Goal: Transaction & Acquisition: Purchase product/service

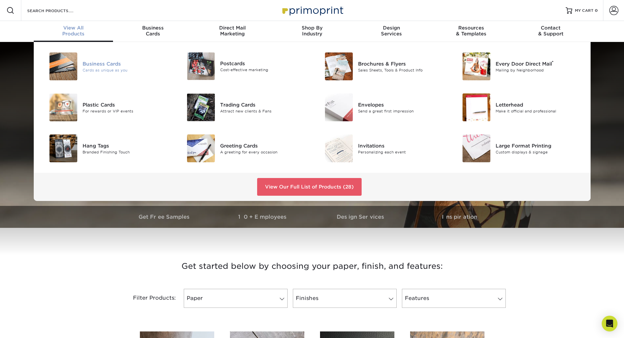
click at [109, 64] on div "Business Cards" at bounding box center [126, 63] width 87 height 7
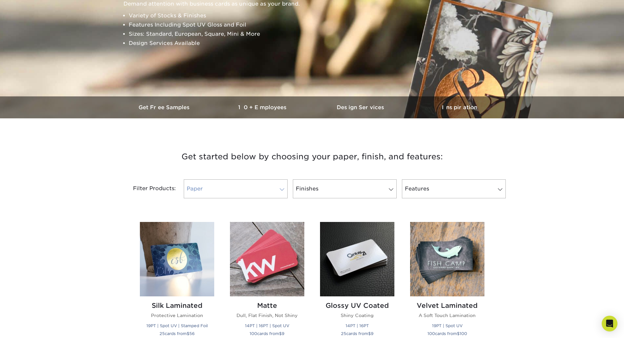
scroll to position [110, 0]
click at [277, 189] on link "Paper" at bounding box center [236, 188] width 104 height 19
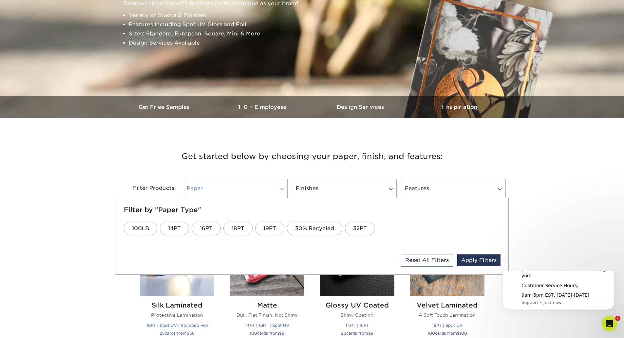
scroll to position [0, 0]
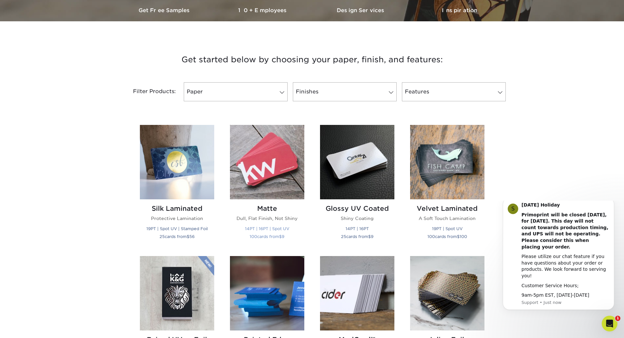
scroll to position [206, 0]
click at [382, 86] on link "Finishes" at bounding box center [345, 92] width 104 height 19
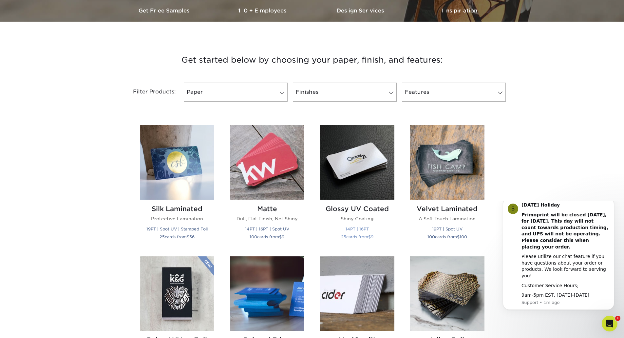
click at [368, 160] on img at bounding box center [357, 162] width 74 height 74
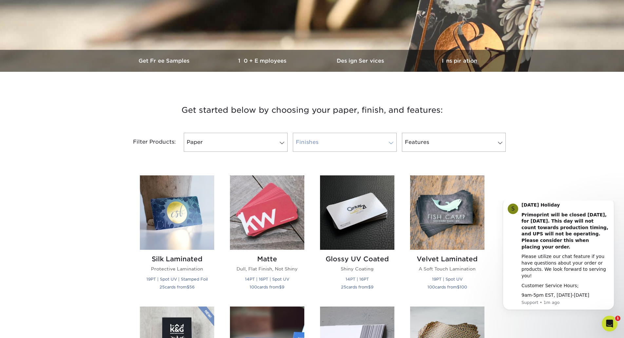
scroll to position [156, 0]
click at [273, 211] on img at bounding box center [267, 212] width 74 height 74
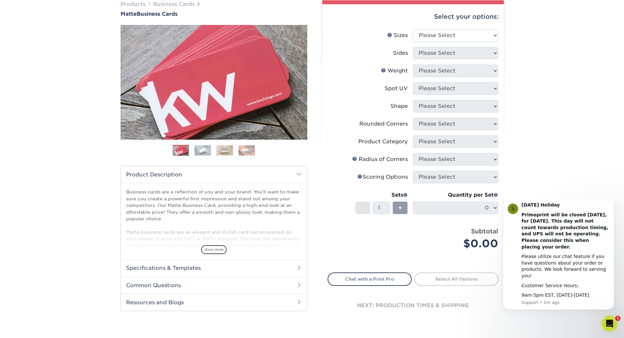
scroll to position [51, 0]
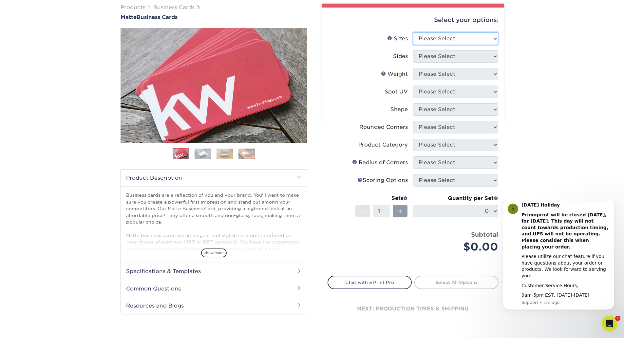
click at [475, 40] on select "Please Select 1.5" x 3.5" - Mini 1.75" x 3.5" - Mini 2" x 2" - Square 2" x 3" -…" at bounding box center [455, 38] width 85 height 12
select select "2.00x3.50"
click at [413, 32] on select "Please Select 1.5" x 3.5" - Mini 1.75" x 3.5" - Mini 2" x 2" - Square 2" x 3" -…" at bounding box center [455, 38] width 85 height 12
click at [451, 61] on select "Please Select Print Both Sides Print Front Only" at bounding box center [455, 56] width 85 height 12
select select "32d3c223-f82c-492b-b915-ba065a00862f"
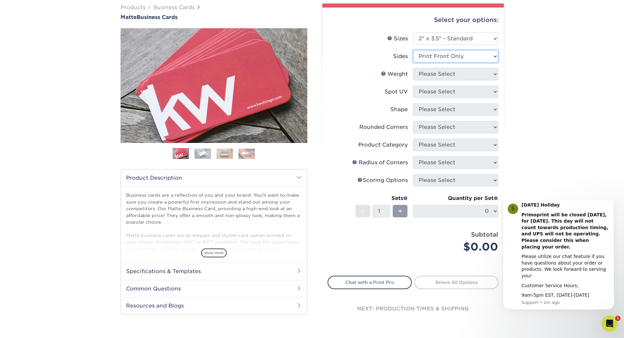
click at [413, 50] on select "Please Select Print Both Sides Print Front Only" at bounding box center [455, 56] width 85 height 12
click at [453, 73] on select "Please Select 16PT 14PT" at bounding box center [455, 74] width 85 height 12
click at [413, 68] on select "Please Select 16PT 14PT" at bounding box center [455, 74] width 85 height 12
click at [450, 79] on select "Please Select 16PT 14PT" at bounding box center [455, 74] width 85 height 12
select select "14PT"
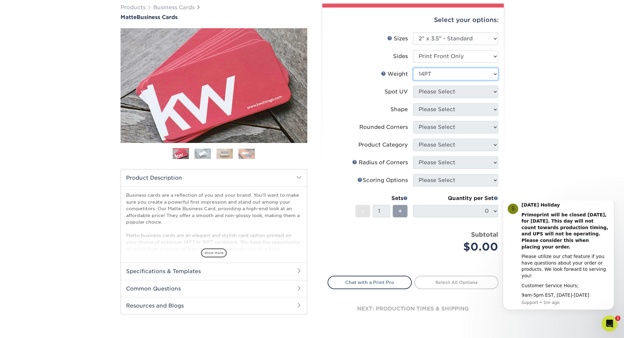
click at [413, 68] on select "Please Select 16PT 14PT" at bounding box center [455, 74] width 85 height 12
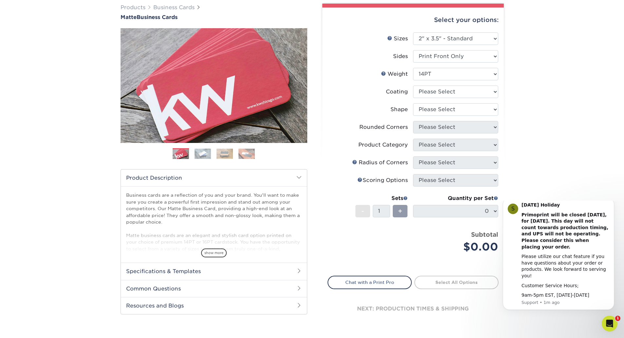
click at [541, 119] on div "Products Business Cards Matte Business Cards Previous Next 100 $ 9" at bounding box center [312, 171] width 624 height 362
click at [446, 89] on select at bounding box center [455, 92] width 85 height 12
select select "121bb7b5-3b4d-429f-bd8d-bbf80e953313"
click at [413, 86] on select at bounding box center [455, 92] width 85 height 12
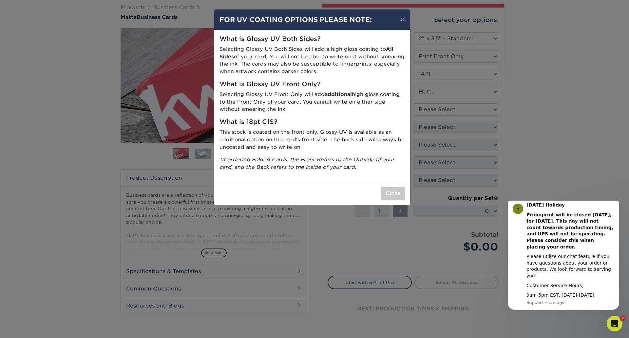
click at [402, 17] on button "×" at bounding box center [402, 19] width 15 height 18
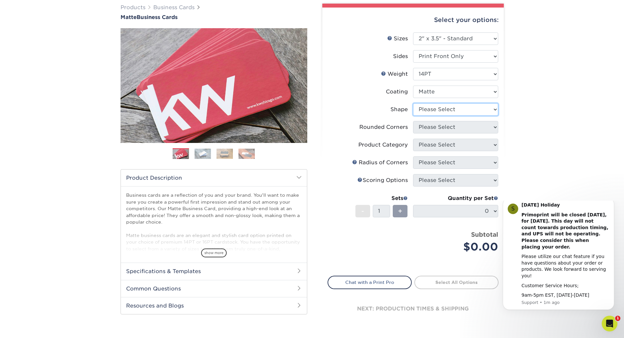
click at [446, 108] on select "Please Select Standard" at bounding box center [455, 109] width 85 height 12
select select "standard"
click at [413, 103] on select "Please Select Standard" at bounding box center [455, 109] width 85 height 12
drag, startPoint x: 446, startPoint y: 129, endPoint x: 427, endPoint y: 130, distance: 19.0
click at [427, 130] on select "Please Select Yes - Round 2 Corners Yes - Round 4 Corners No" at bounding box center [455, 127] width 85 height 12
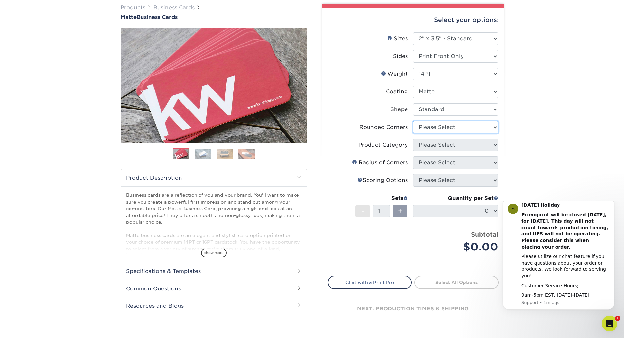
select select "0"
click at [413, 121] on select "Please Select Yes - Round 2 Corners Yes - Round 4 Corners No" at bounding box center [455, 127] width 85 height 12
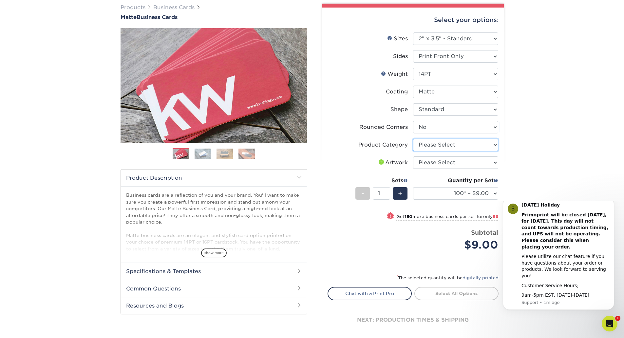
click at [493, 142] on select "Please Select Business Cards" at bounding box center [455, 145] width 85 height 12
select select "3b5148f1-0588-4f88-a218-97bcfdce65c1"
click at [413, 139] on select "Please Select Business Cards" at bounding box center [455, 145] width 85 height 12
click at [466, 162] on select "Please Select I will upload files I need a design - $100" at bounding box center [455, 162] width 85 height 12
select select "upload"
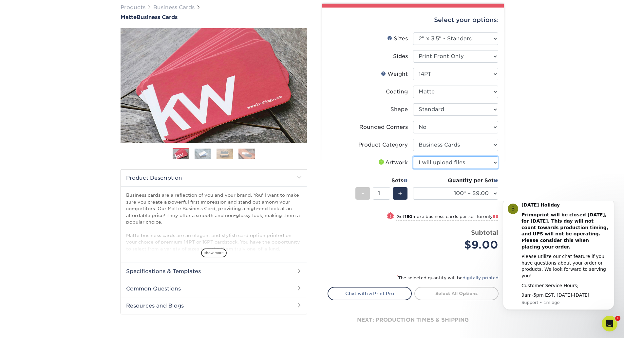
click at [413, 156] on select "Please Select I will upload files I need a design - $100" at bounding box center [455, 162] width 85 height 12
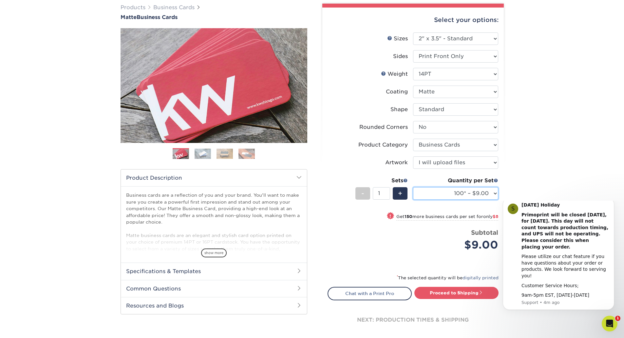
click at [493, 196] on select "100* – $9.00 250* – $17.00 500 – $33.00 1000 – $42.00 2500 – $75.00 5000 – $143…" at bounding box center [455, 193] width 85 height 12
click at [522, 57] on div "Products Business Cards Matte Business Cards Previous Next 100 $ 9" at bounding box center [312, 176] width 624 height 373
click at [205, 157] on img at bounding box center [203, 153] width 16 height 10
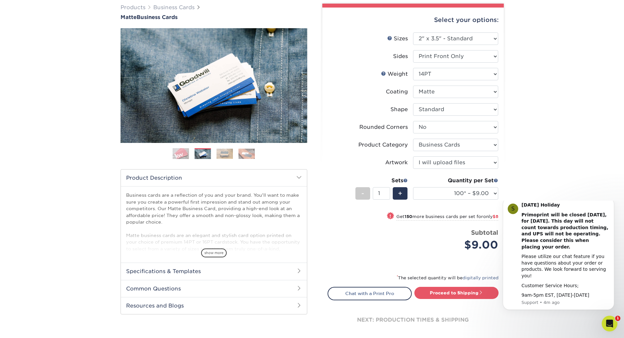
click at [187, 156] on img at bounding box center [181, 154] width 16 height 16
